Goal: Task Accomplishment & Management: Manage account settings

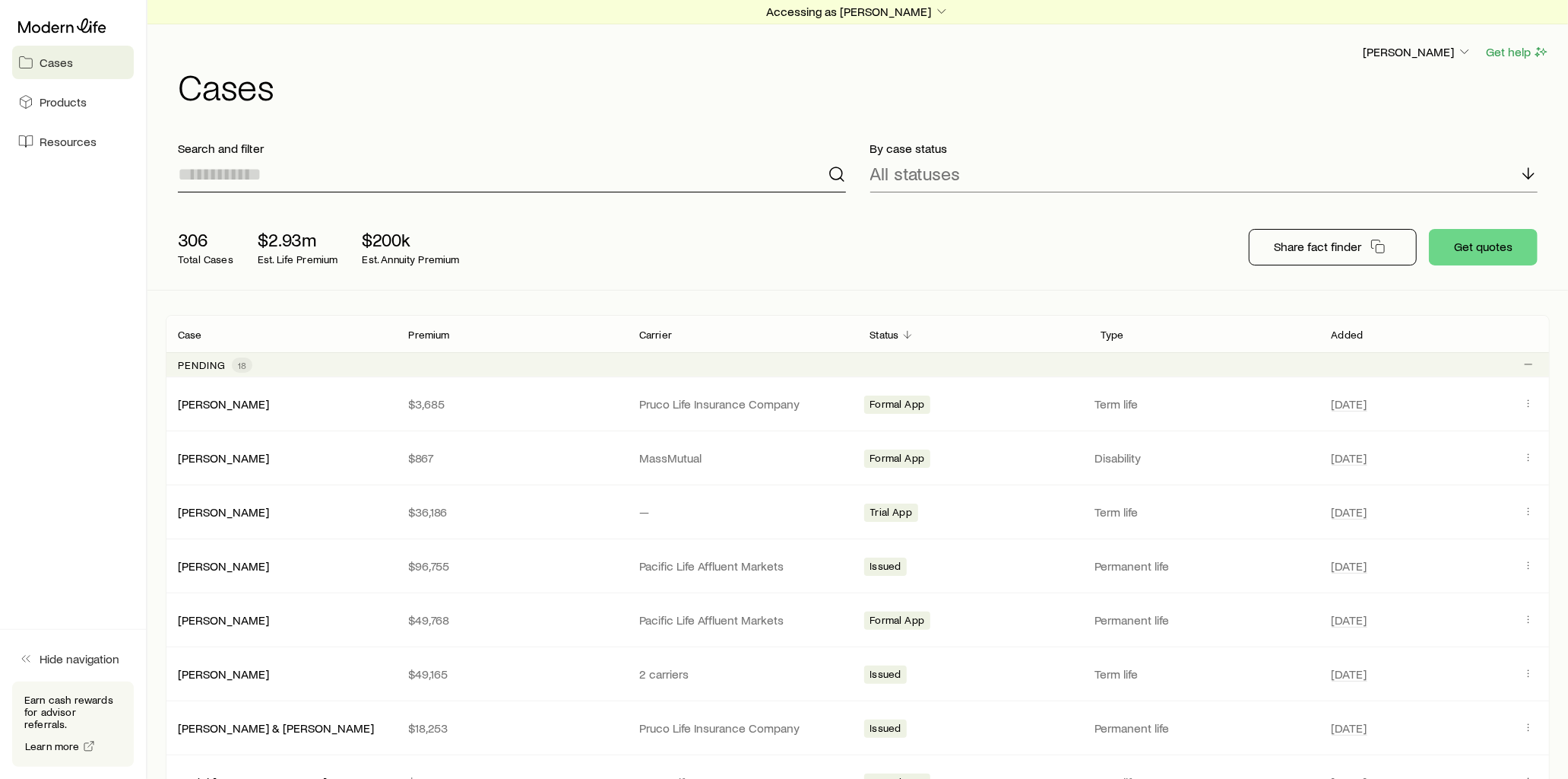
click at [321, 181] on input at bounding box center [511, 174] width 668 height 36
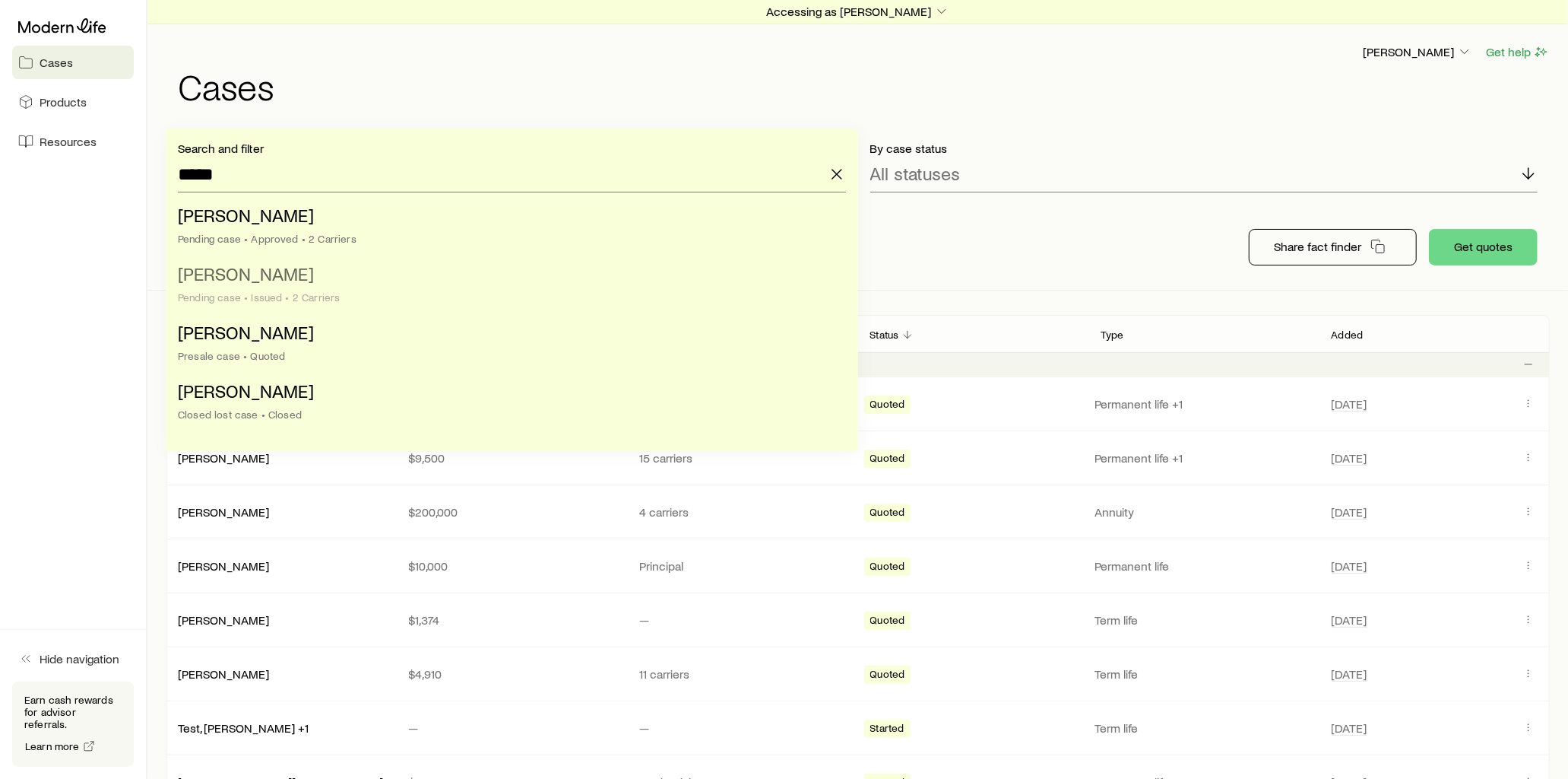
click at [275, 281] on span "[PERSON_NAME]" at bounding box center [246, 273] width 136 height 22
type input "**********"
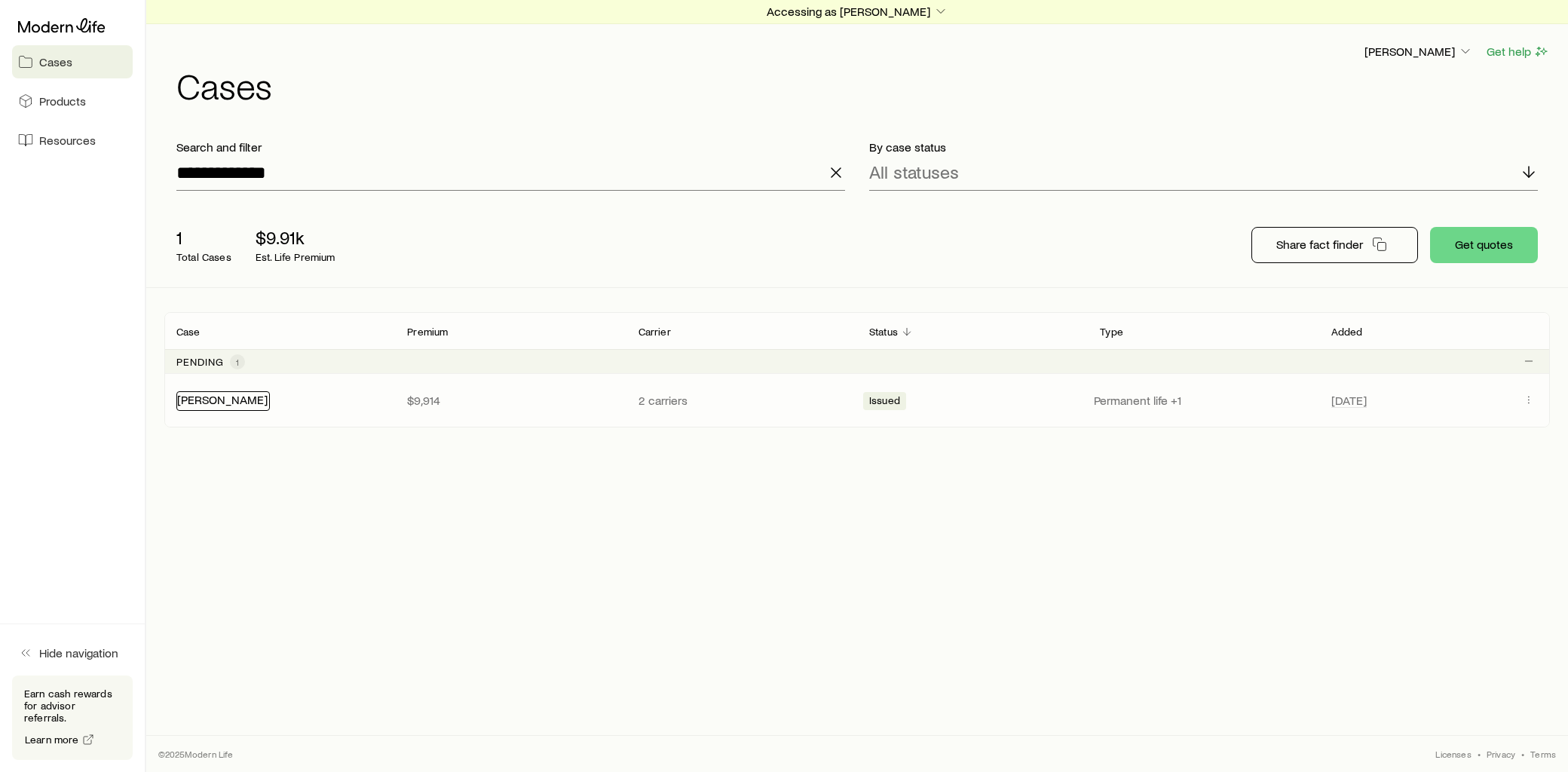
click at [223, 397] on link "[PERSON_NAME]" at bounding box center [222, 399] width 91 height 14
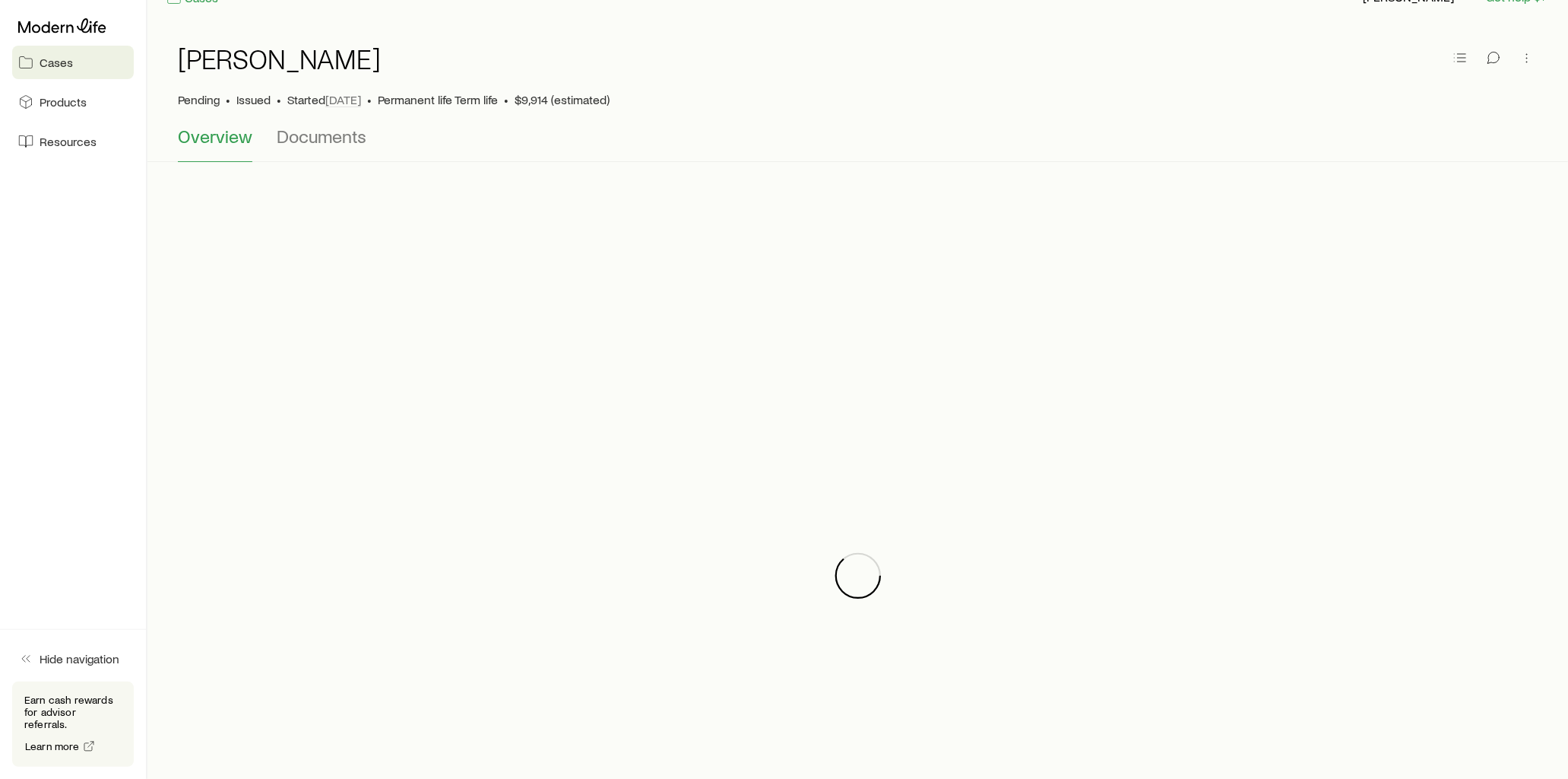
scroll to position [84, 0]
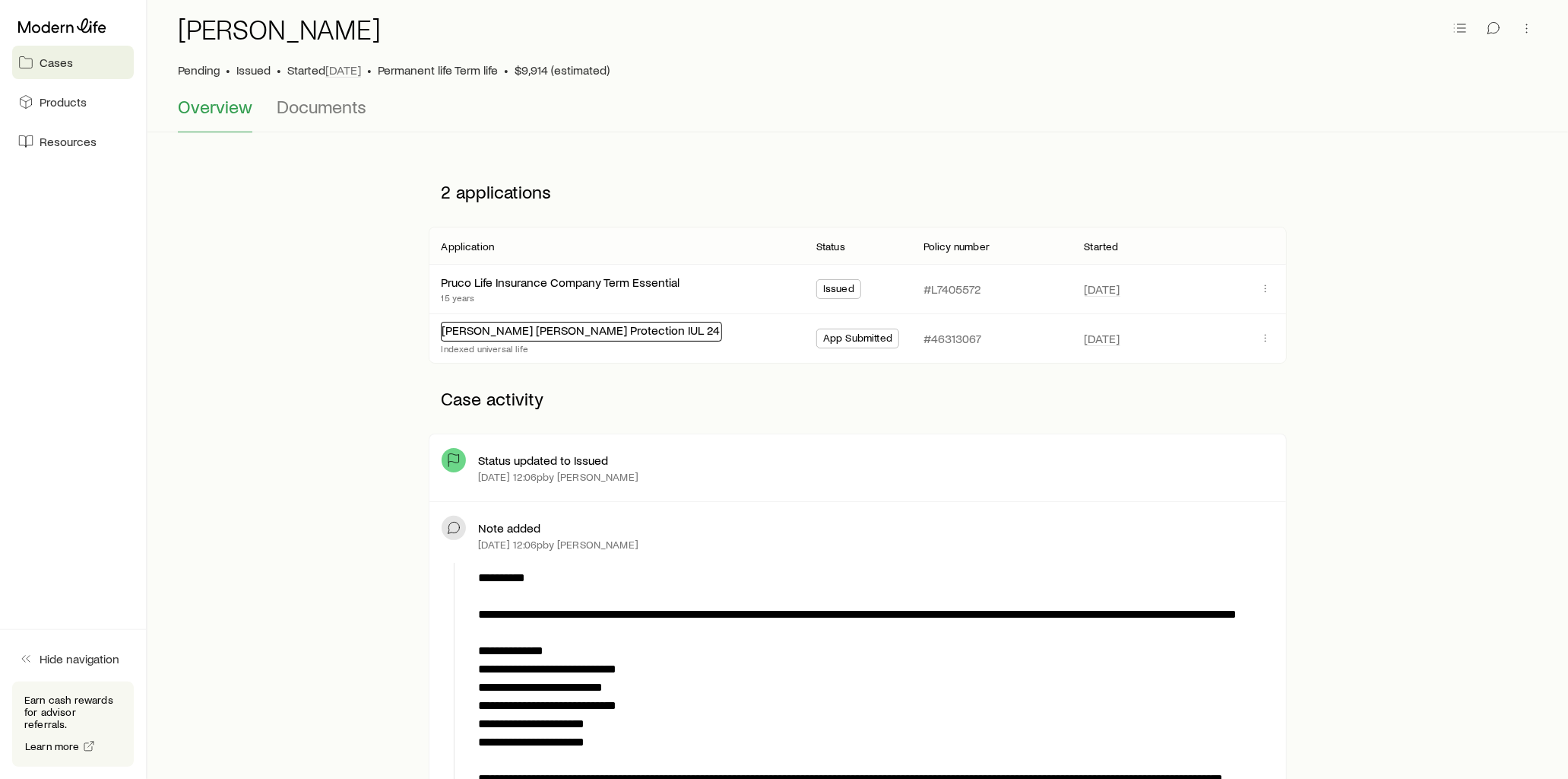
click at [541, 336] on link "[PERSON_NAME] [PERSON_NAME] Protection IUL 24" at bounding box center [580, 330] width 278 height 15
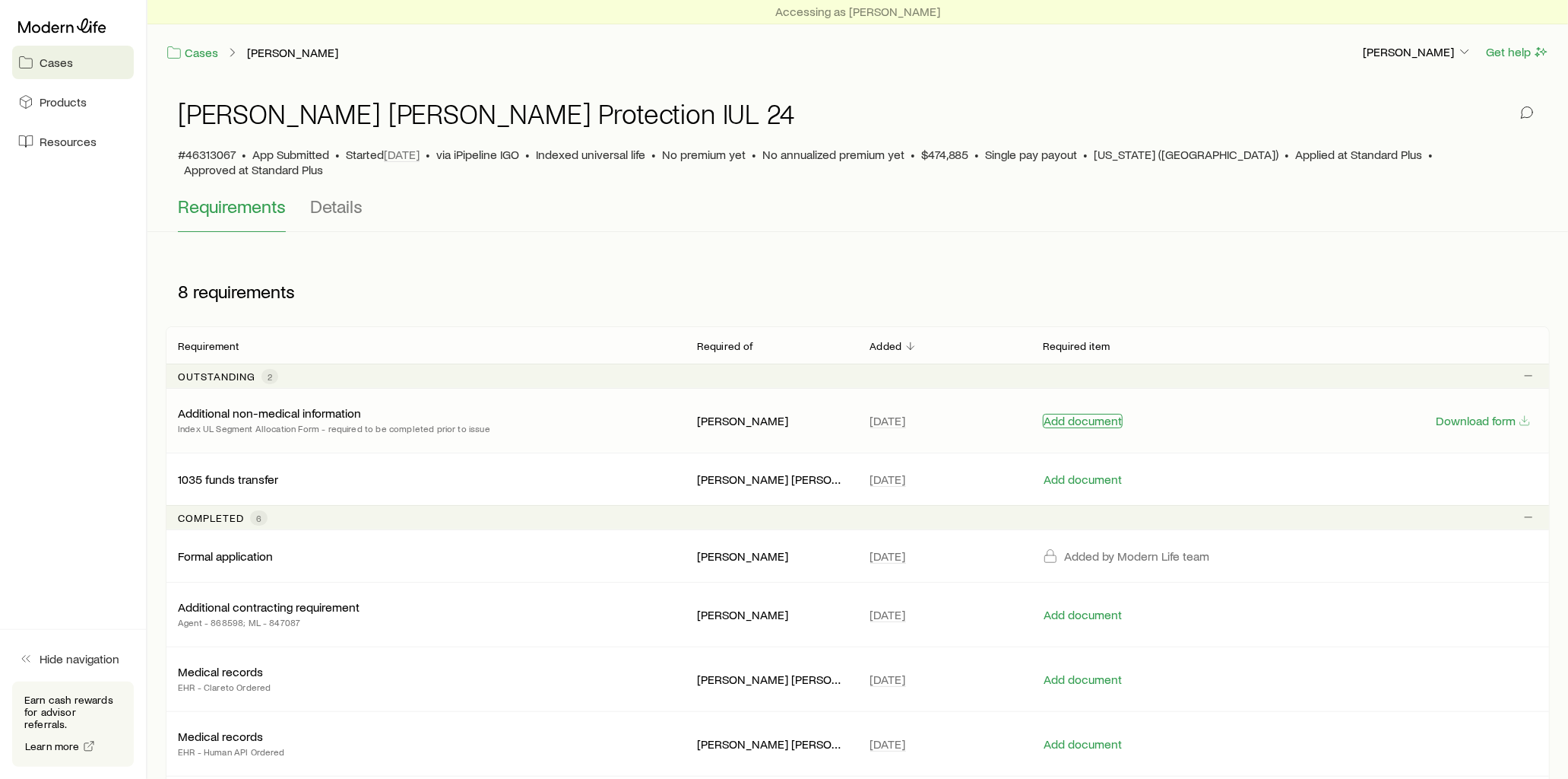
click at [1093, 414] on button "Add document" at bounding box center [1083, 421] width 80 height 15
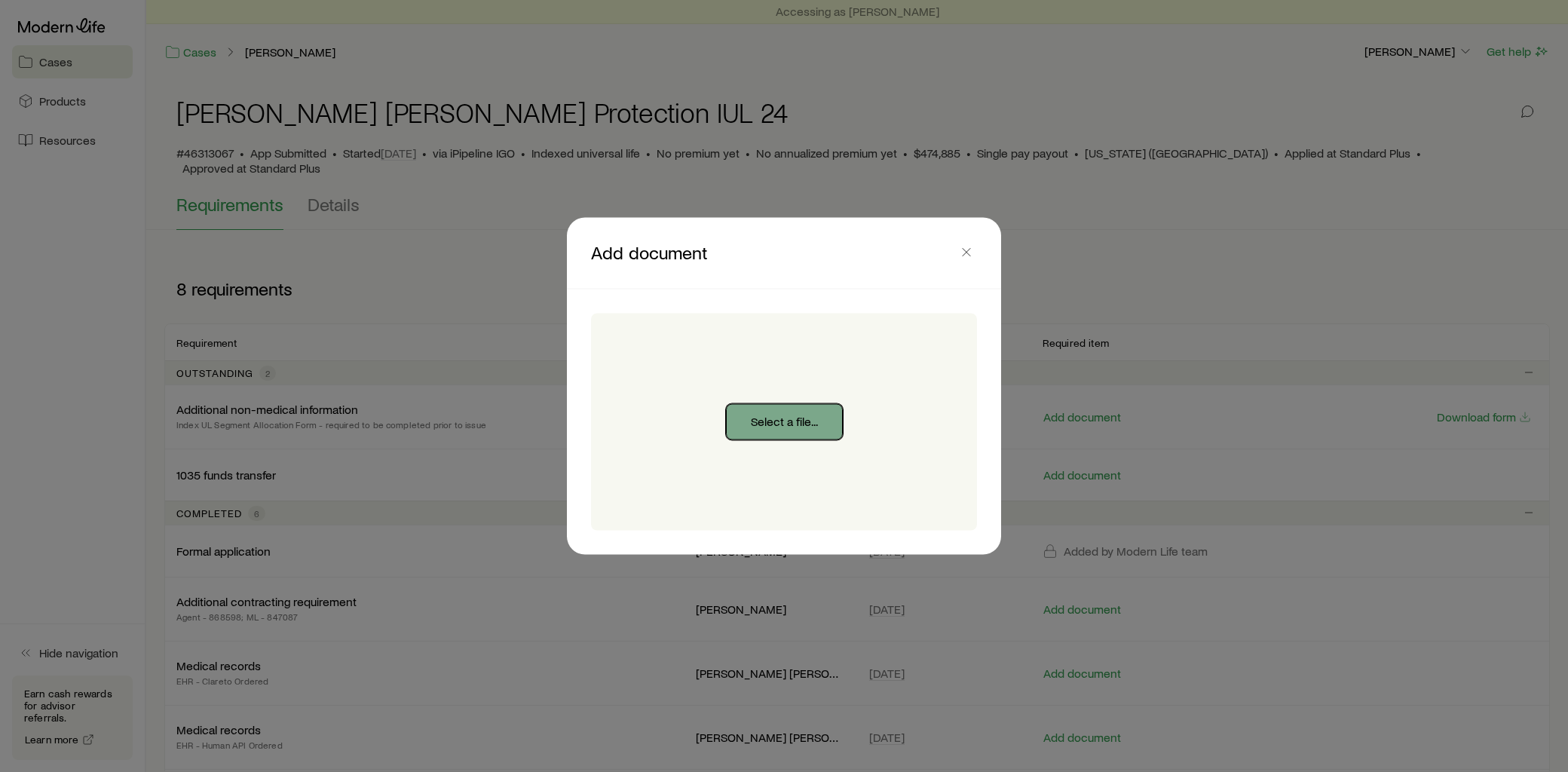
click at [805, 423] on button "Select a file..." at bounding box center [784, 422] width 117 height 36
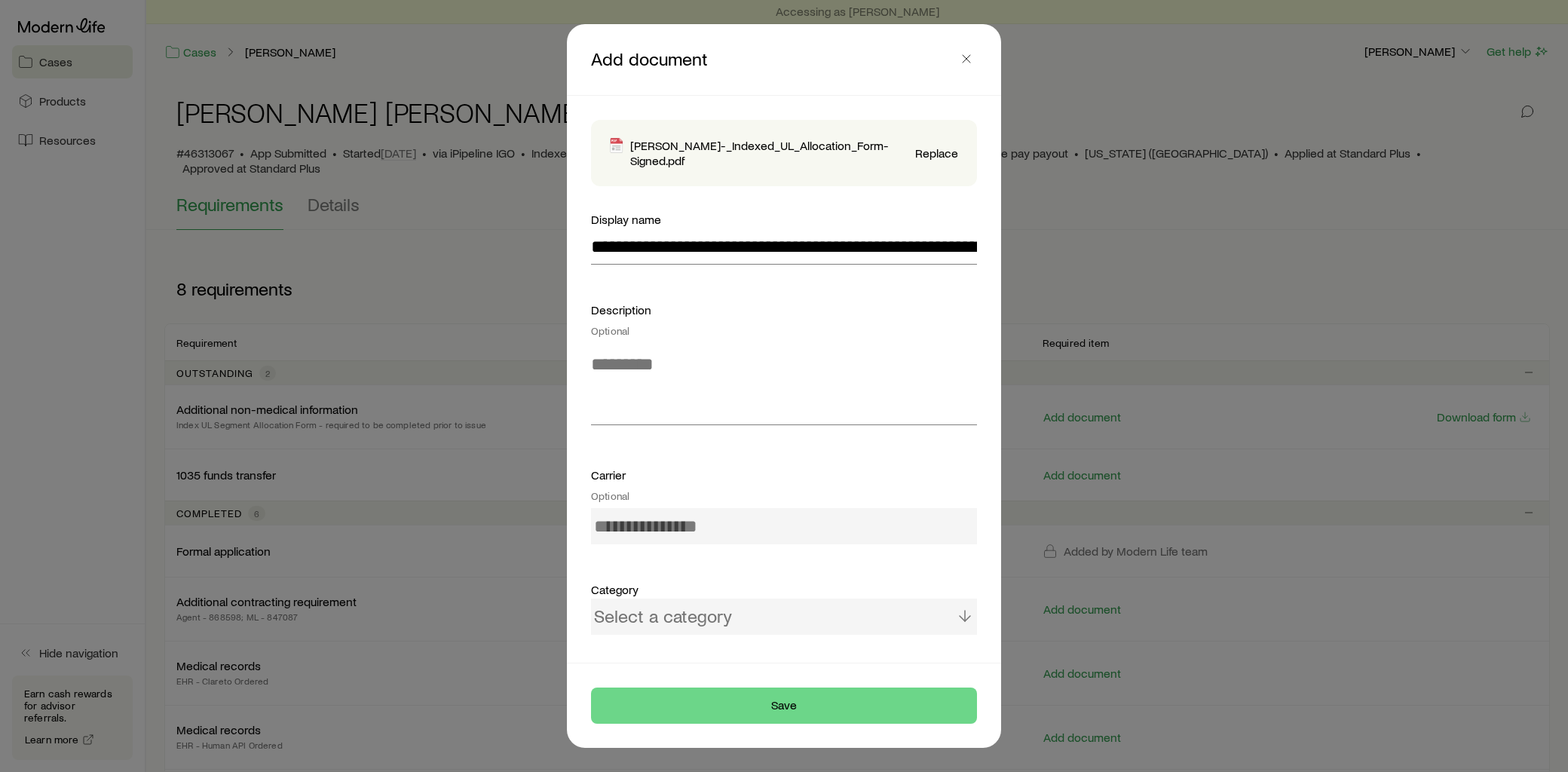
type input "**********"
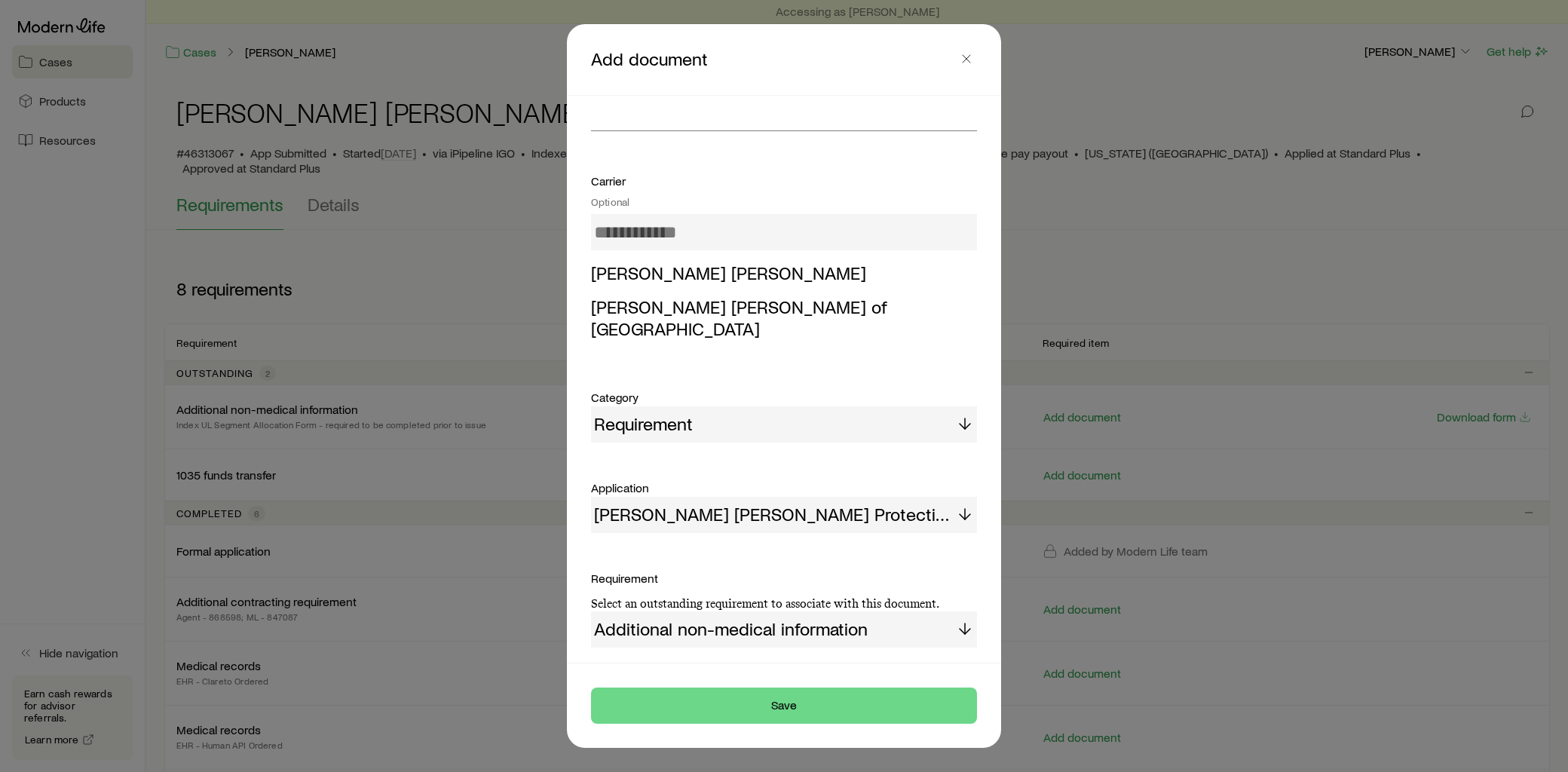
scroll to position [318, 0]
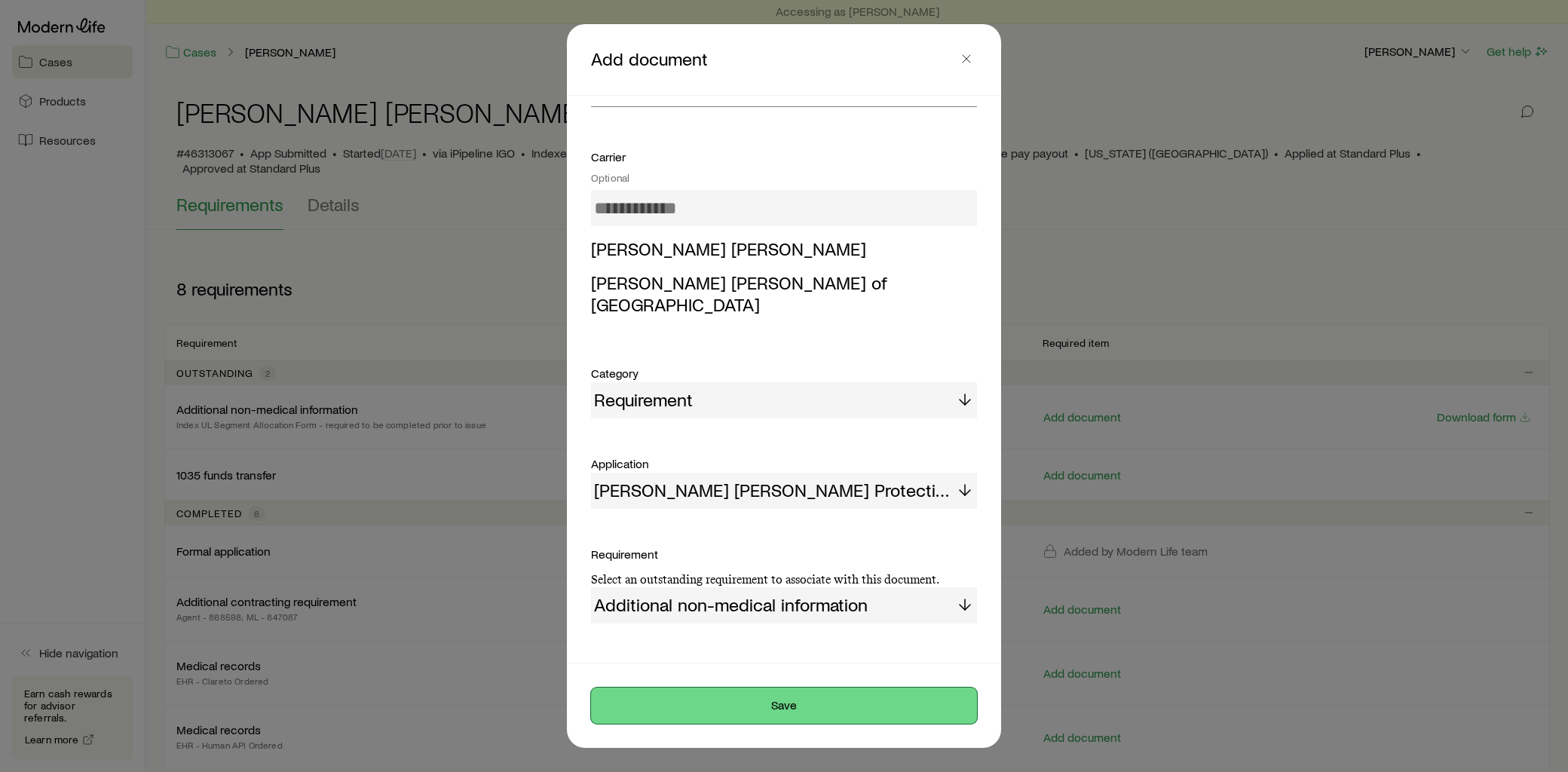
click at [816, 698] on button "Save" at bounding box center [784, 705] width 385 height 36
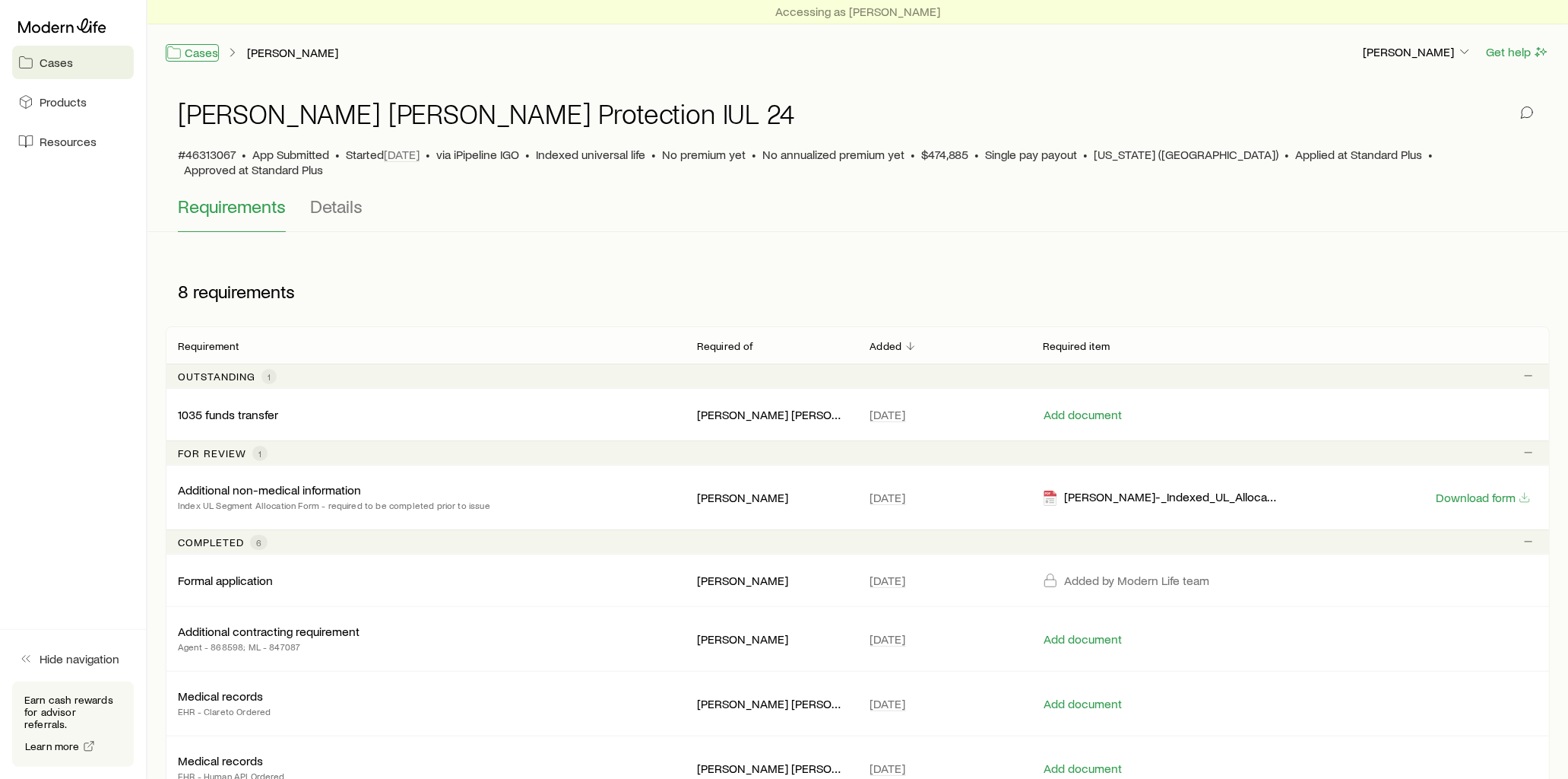
click at [196, 54] on link "Cases" at bounding box center [192, 53] width 53 height 17
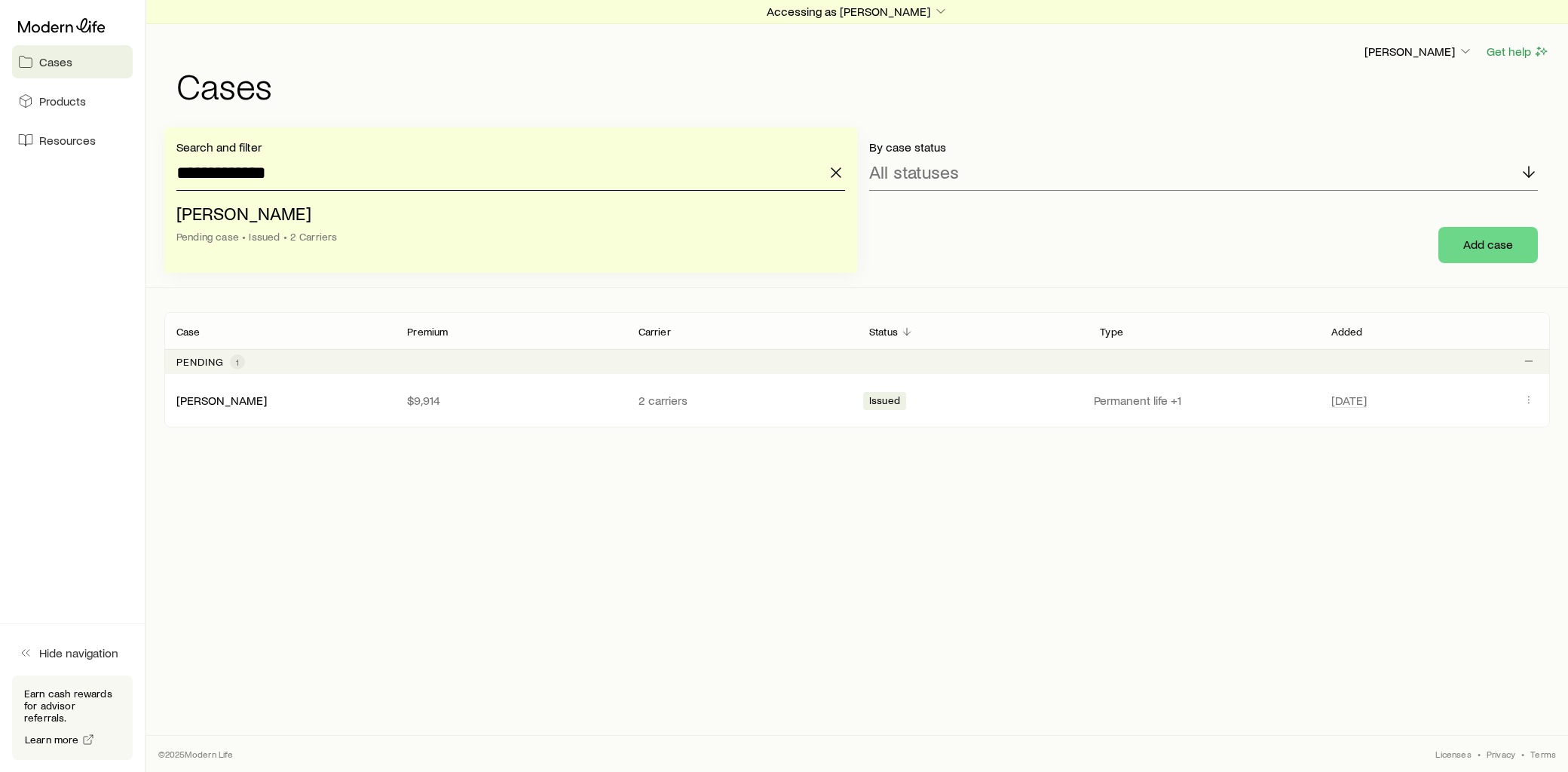
drag, startPoint x: 279, startPoint y: 171, endPoint x: 143, endPoint y: 168, distance: 136.0
click at [143, 168] on div "**********" at bounding box center [784, 386] width 1568 height 772
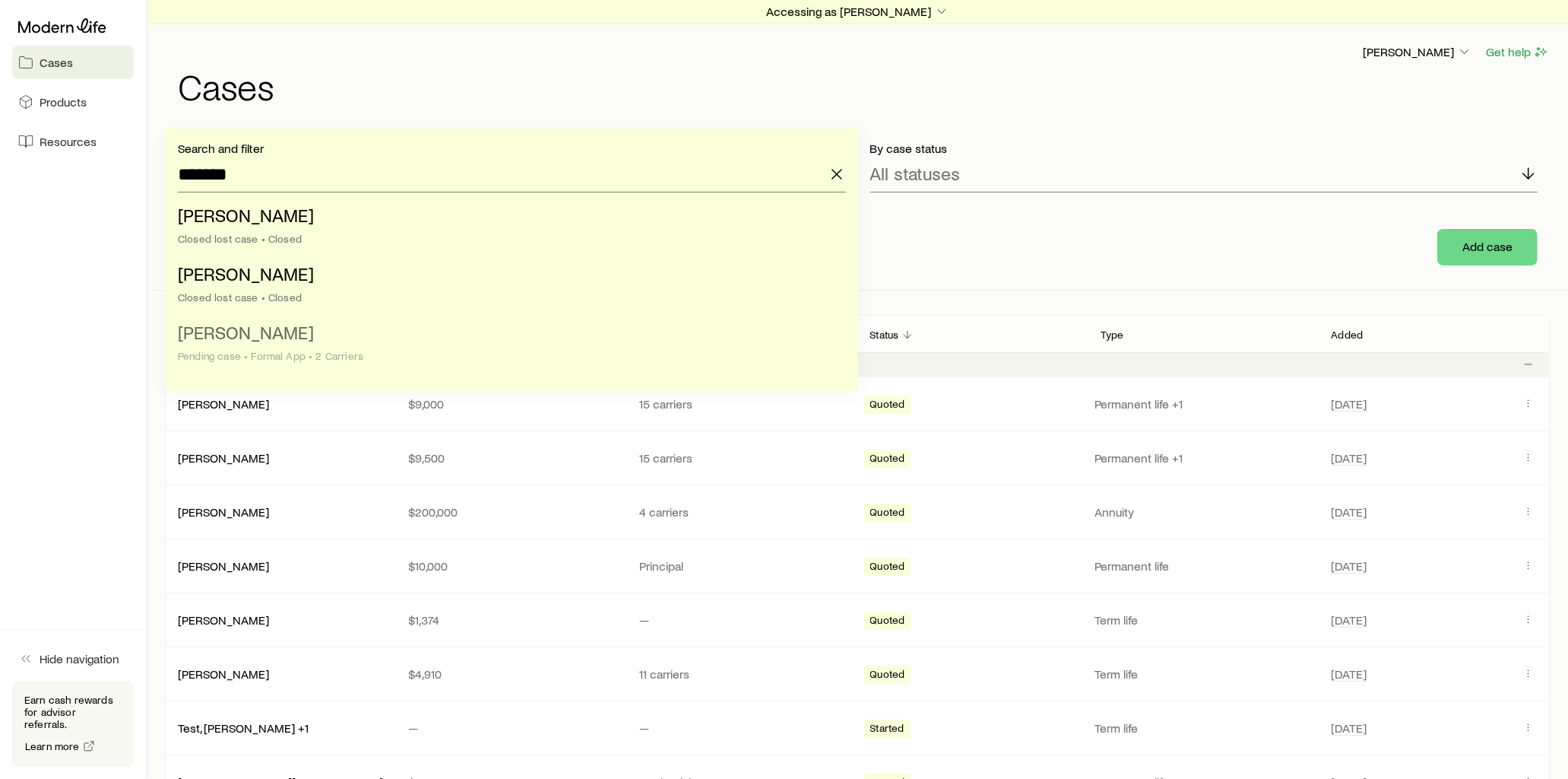
click at [254, 335] on span "[PERSON_NAME]" at bounding box center [246, 332] width 136 height 22
type input "**********"
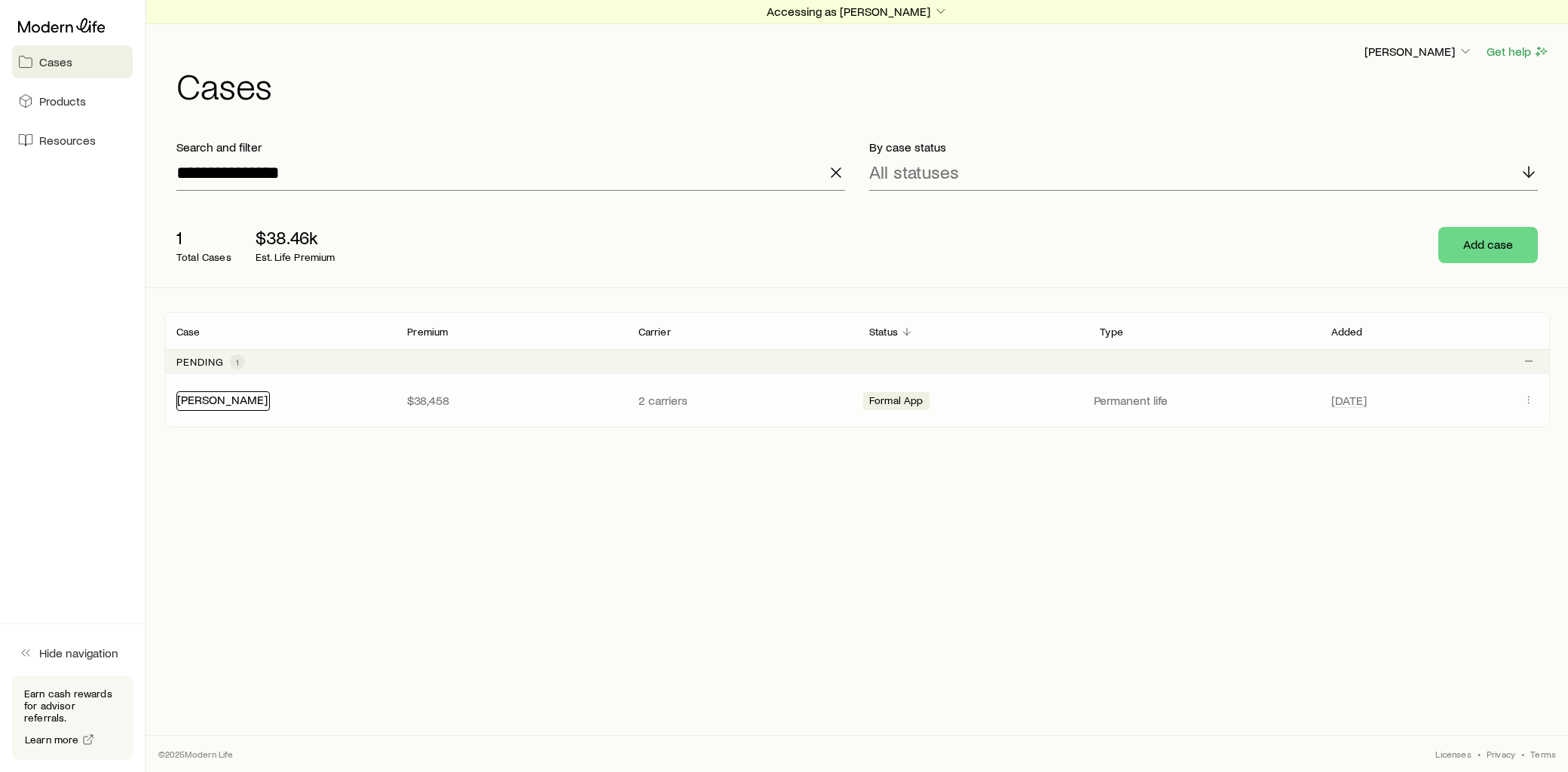
click at [235, 397] on link "[PERSON_NAME]" at bounding box center [222, 399] width 91 height 14
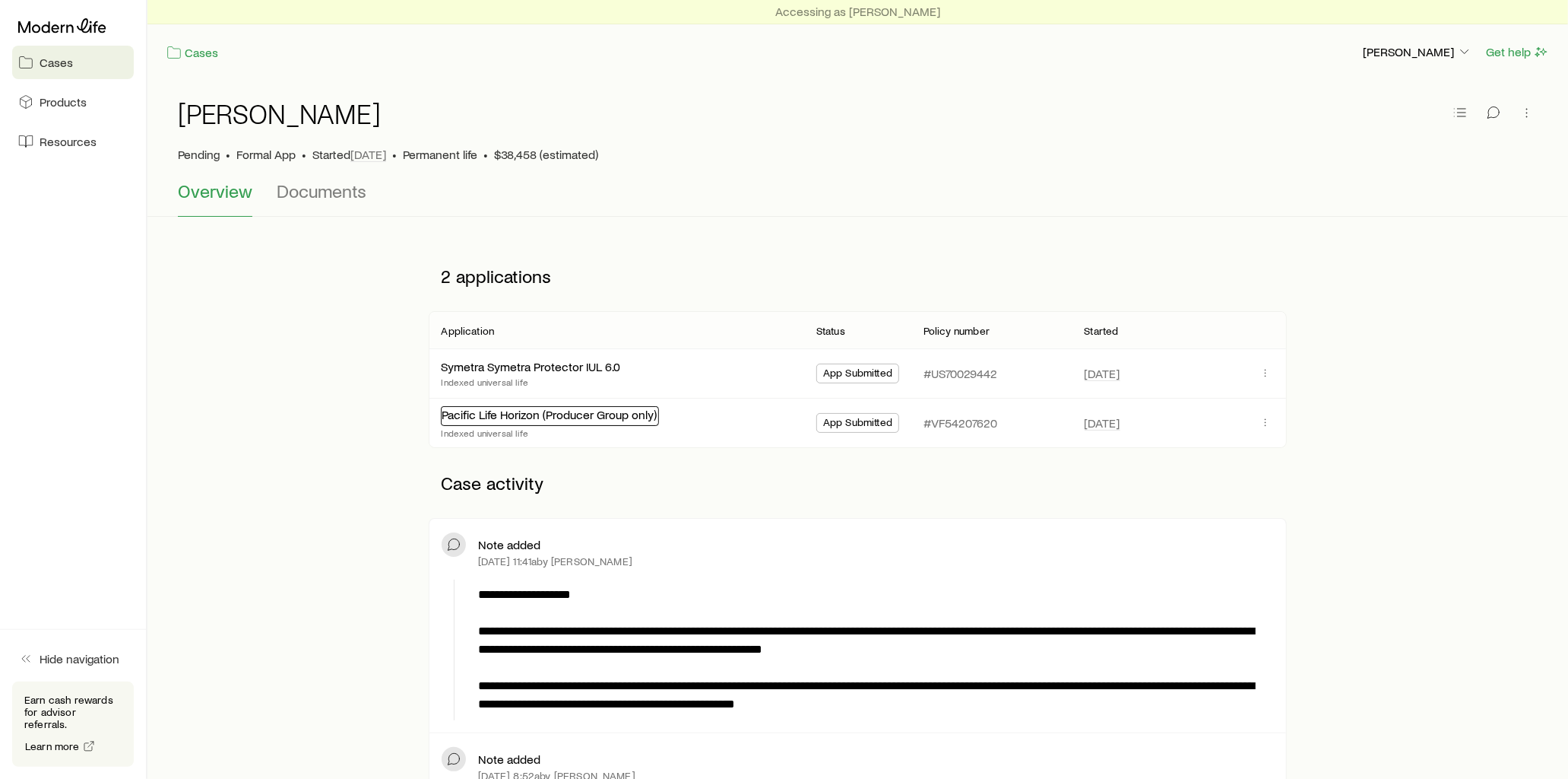
click at [575, 415] on link "Pacific Life Horizon (Producer Group only)" at bounding box center [548, 414] width 215 height 15
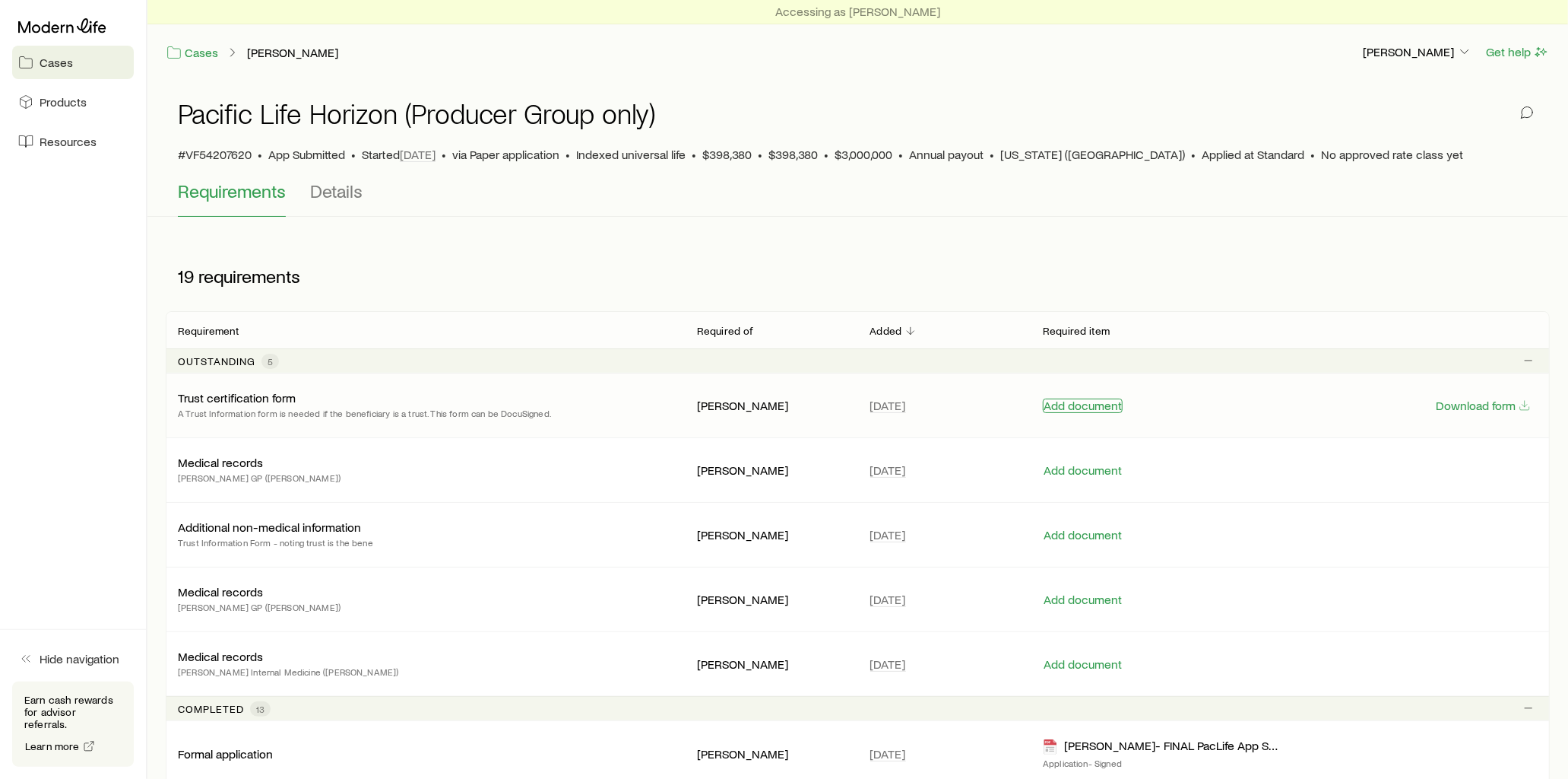
click at [1078, 408] on button "Add document" at bounding box center [1083, 406] width 80 height 15
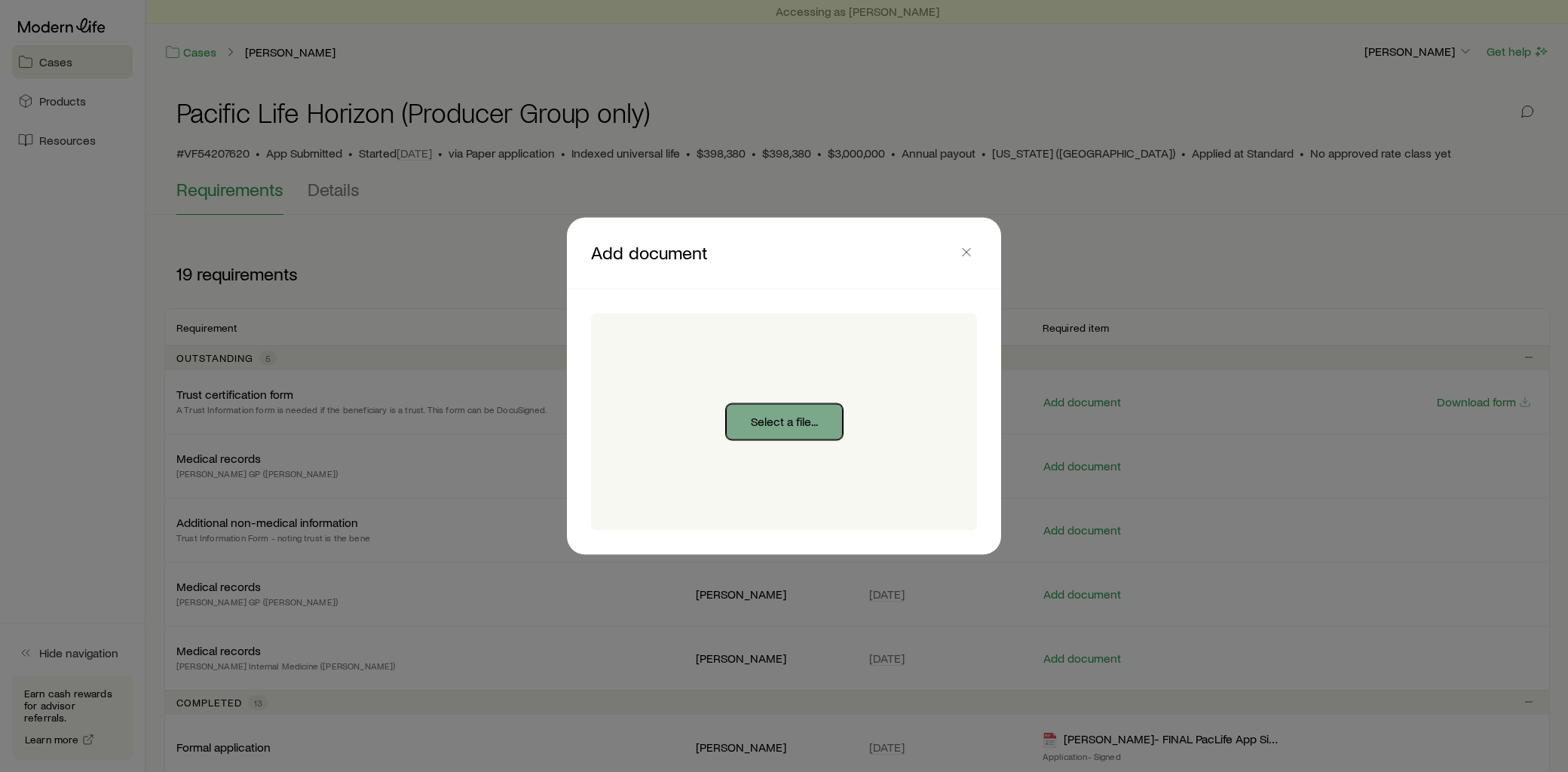
click at [801, 415] on button "Select a file..." at bounding box center [784, 422] width 117 height 36
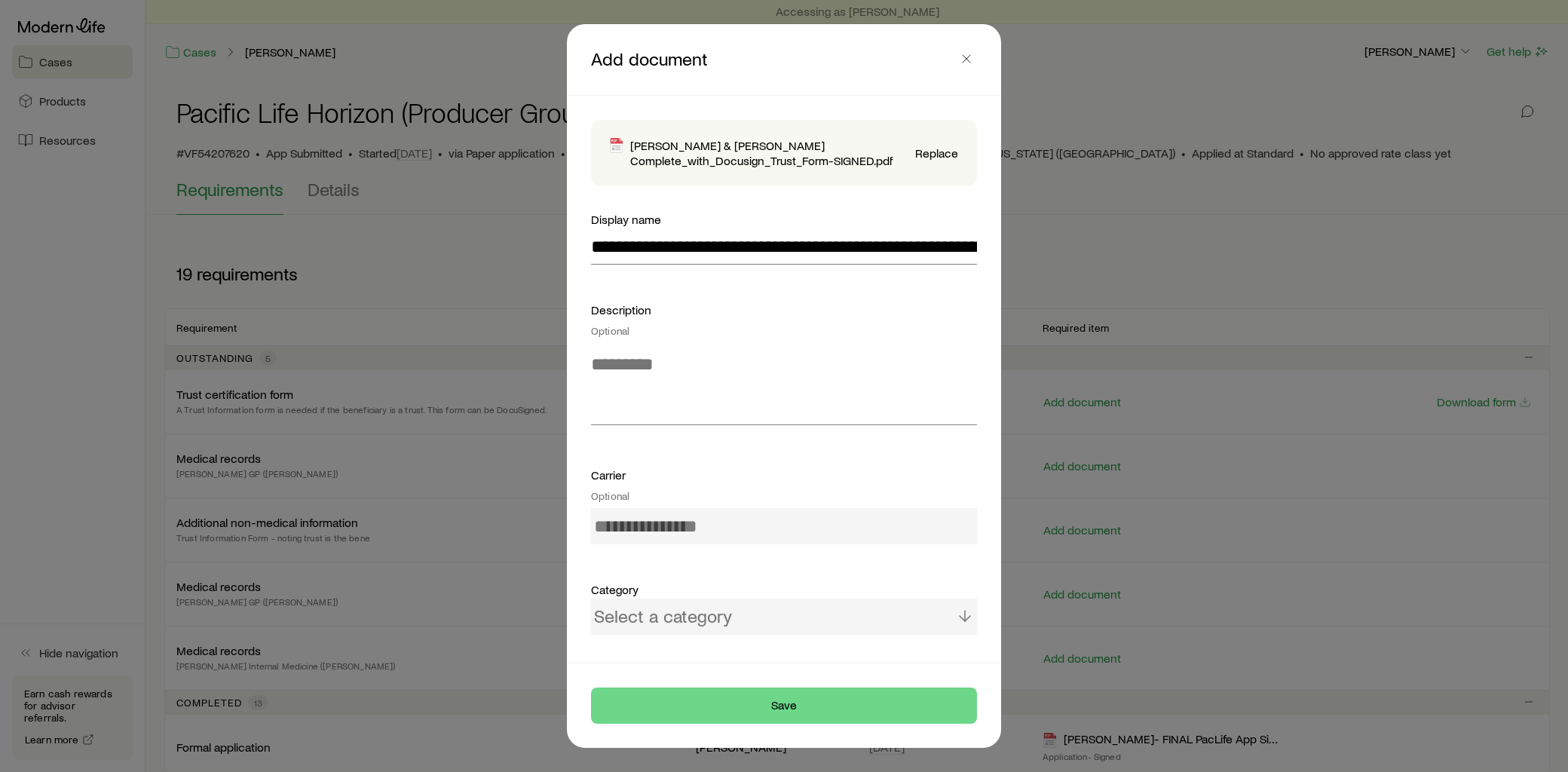
type input "**********"
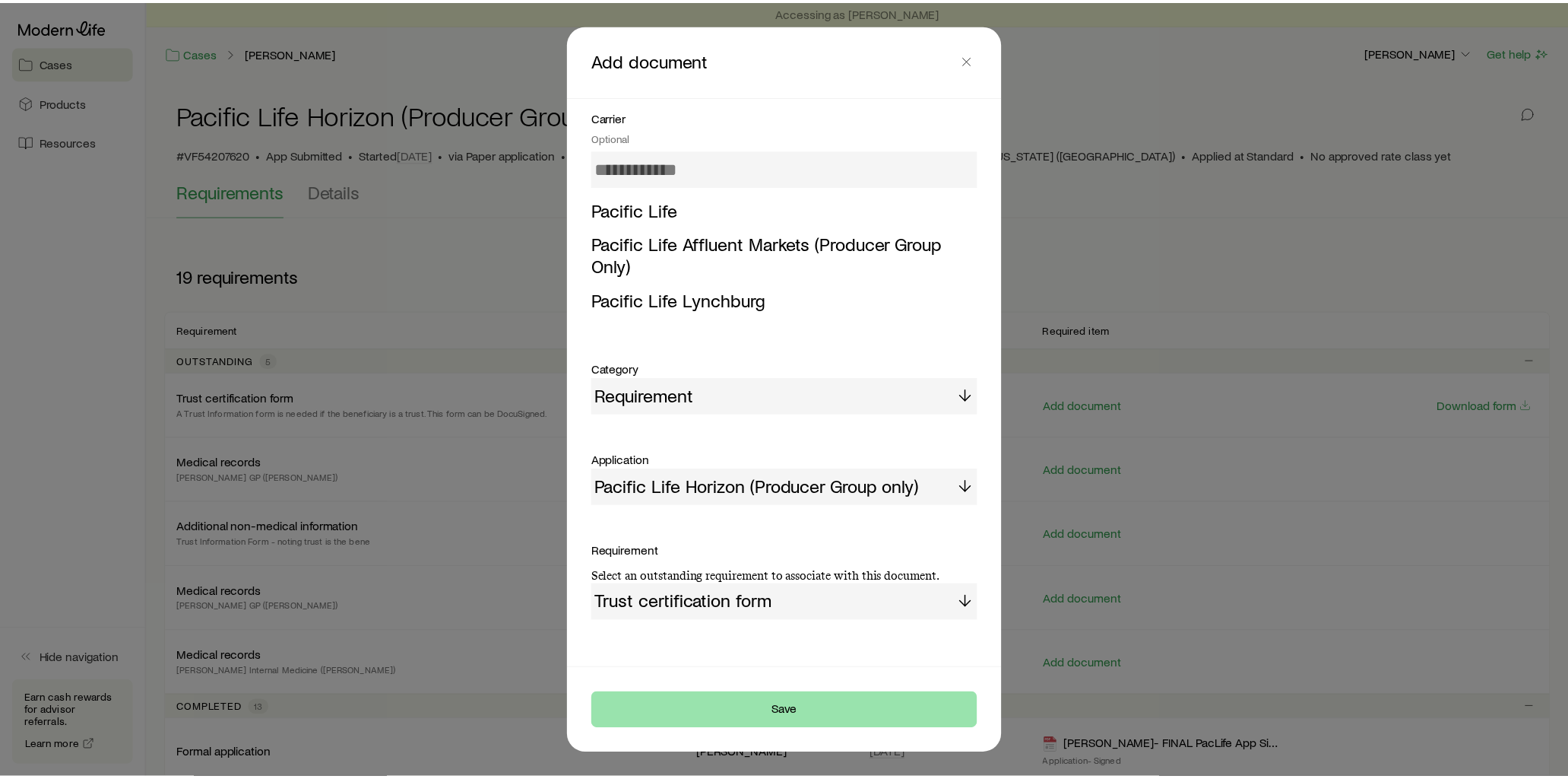
scroll to position [377, 0]
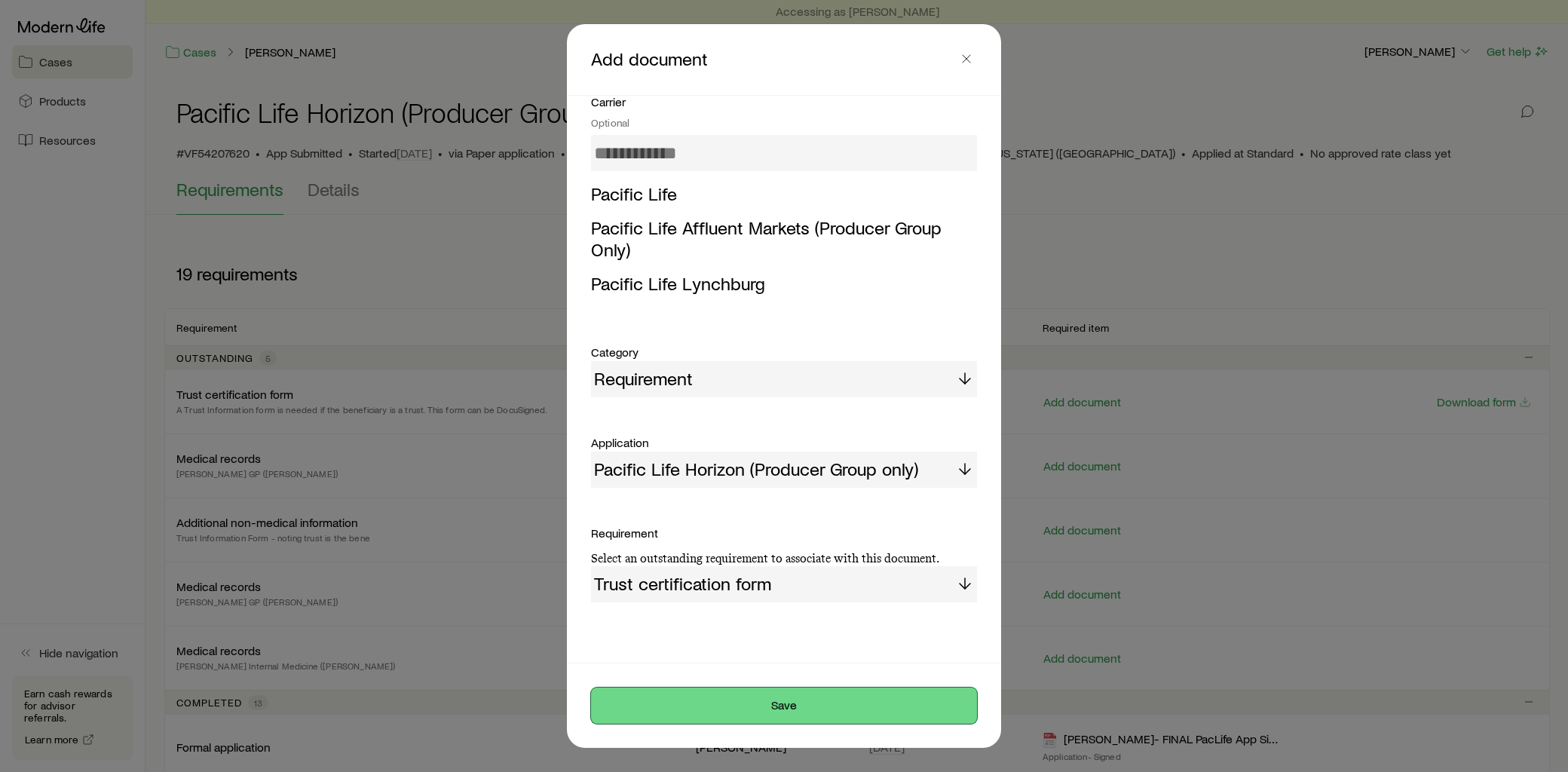
click at [802, 708] on button "Save" at bounding box center [784, 705] width 385 height 36
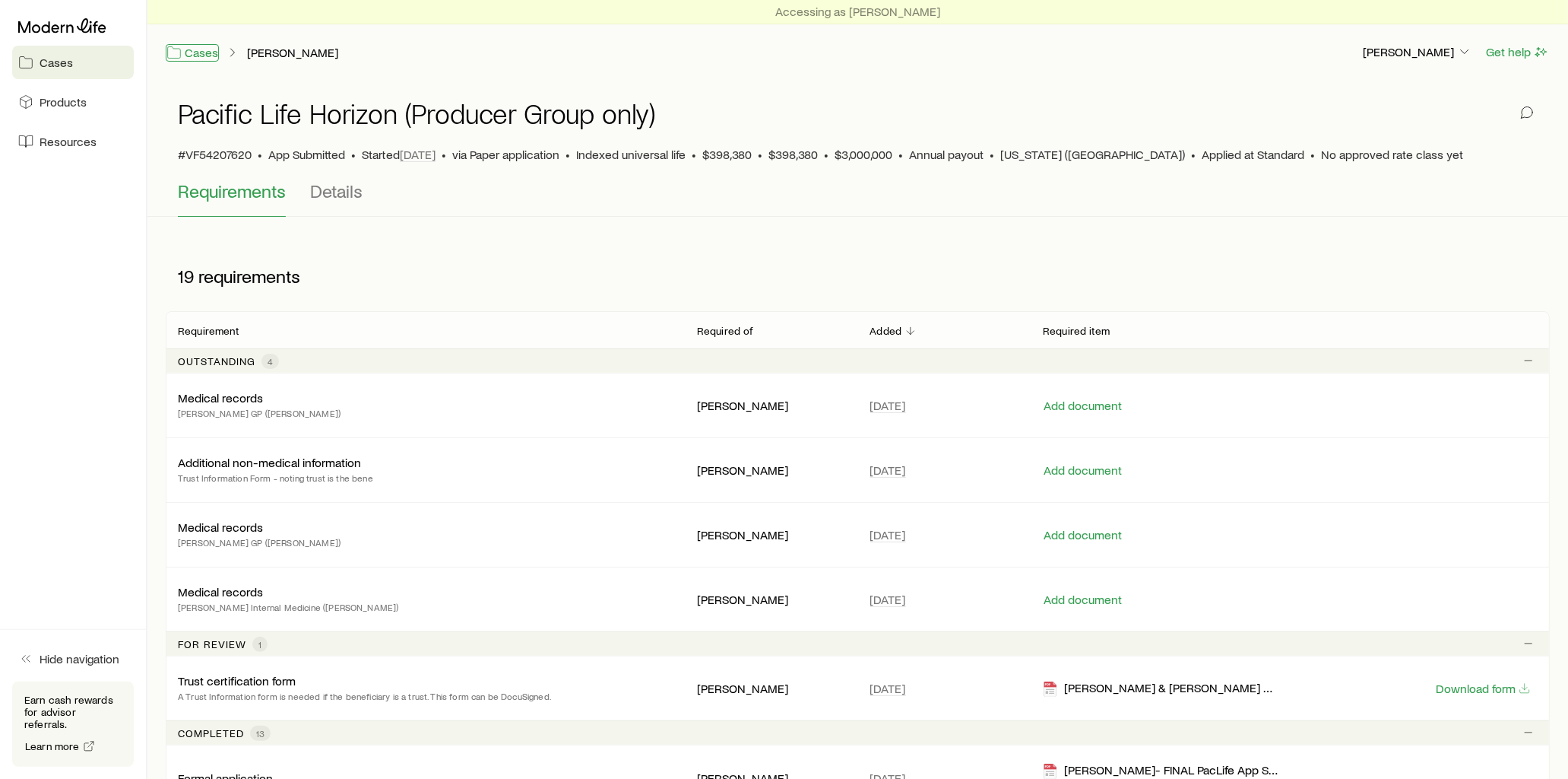
click at [207, 54] on link "Cases" at bounding box center [192, 53] width 53 height 17
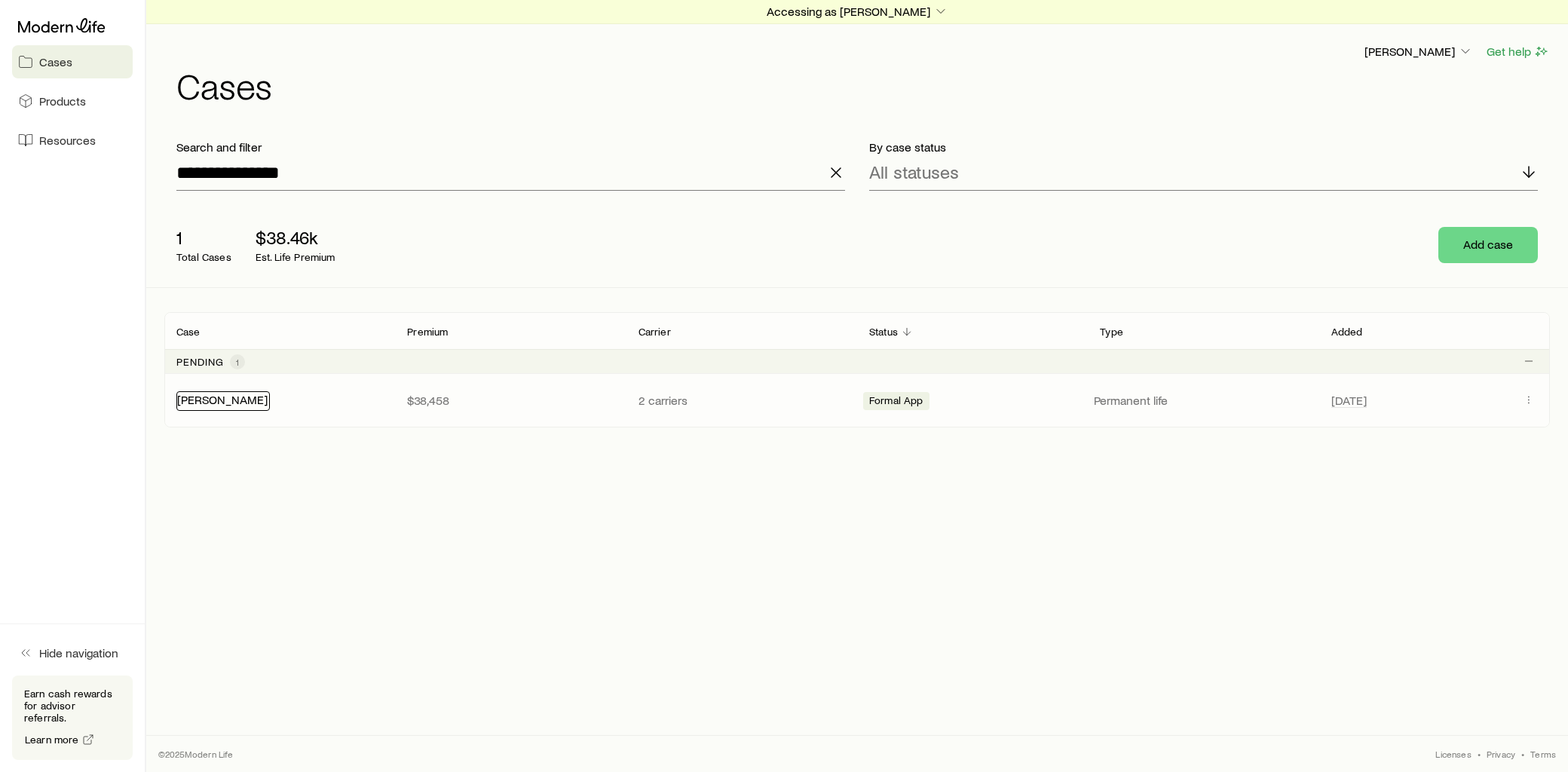
click at [226, 402] on link "[PERSON_NAME]" at bounding box center [222, 399] width 91 height 14
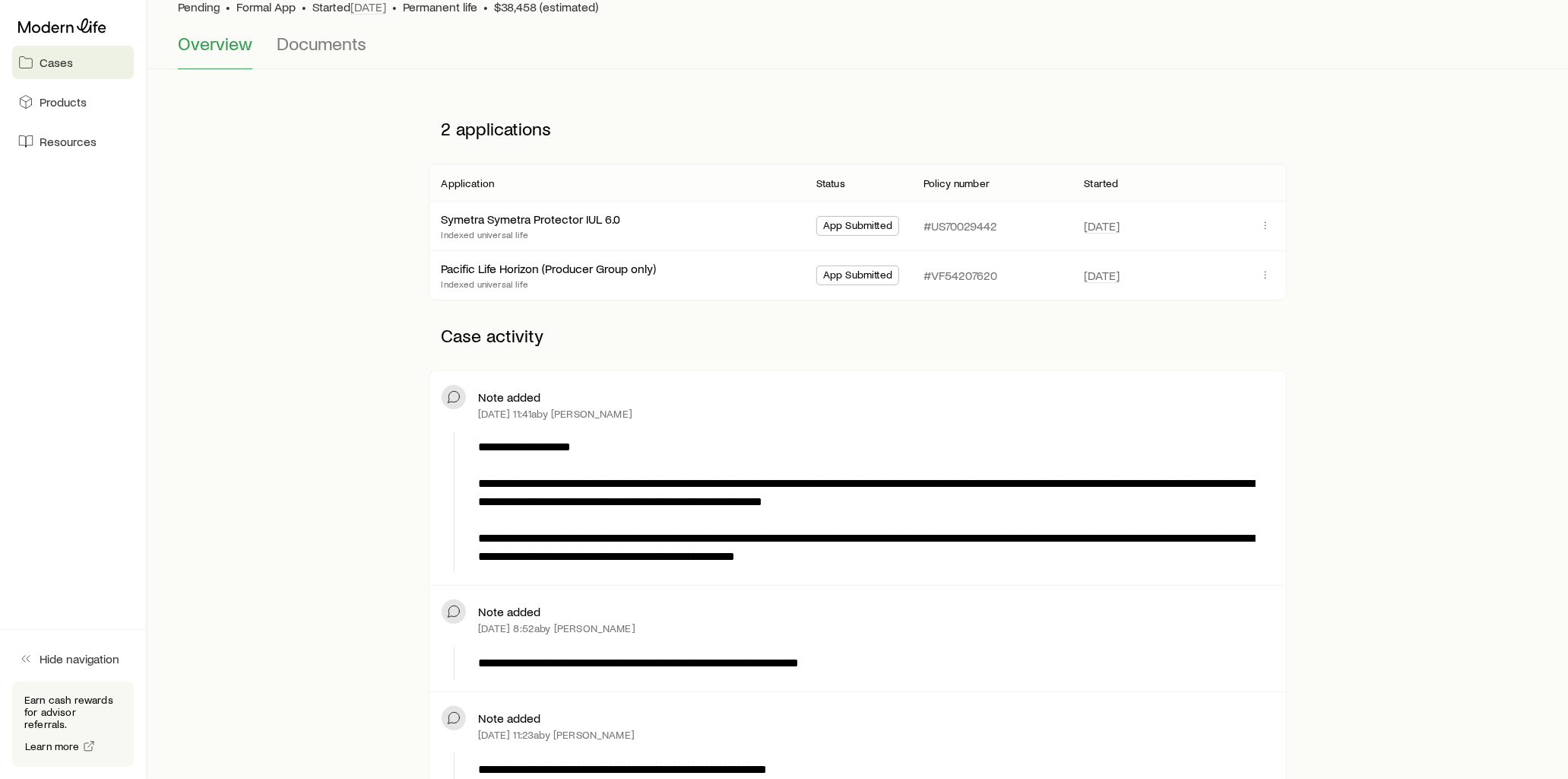
scroll to position [169, 0]
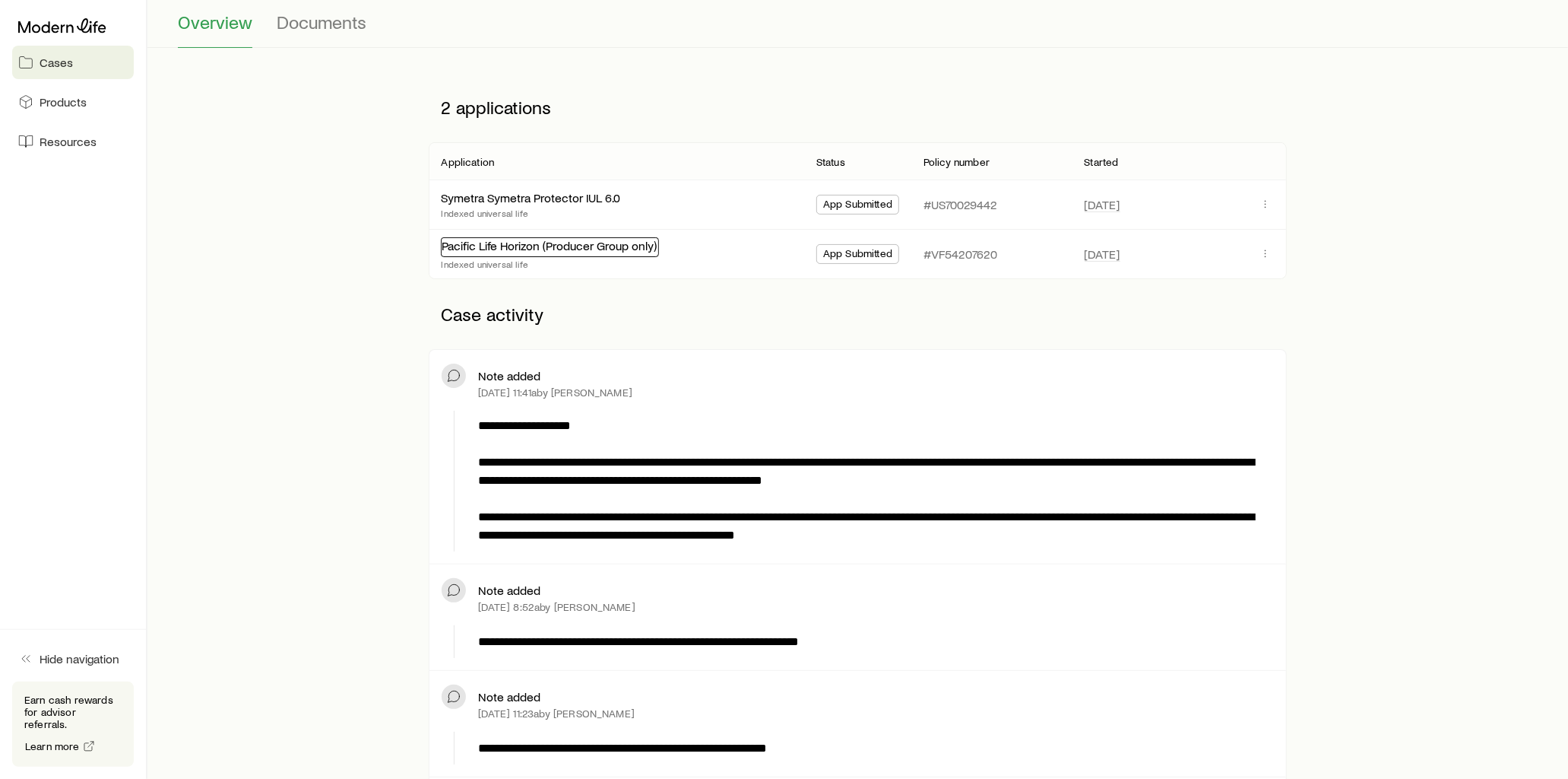
click at [554, 249] on link "Pacific Life Horizon (Producer Group only)" at bounding box center [548, 246] width 215 height 15
